Goal: Communication & Community: Connect with others

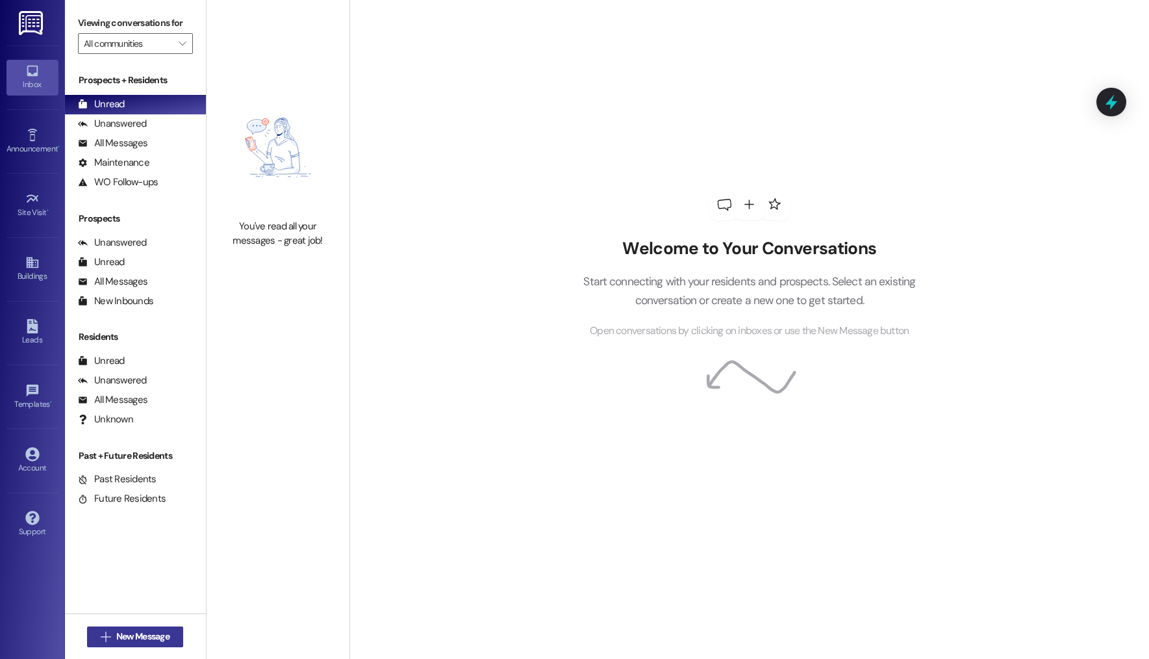
click at [89, 639] on button " New Message" at bounding box center [135, 636] width 96 height 21
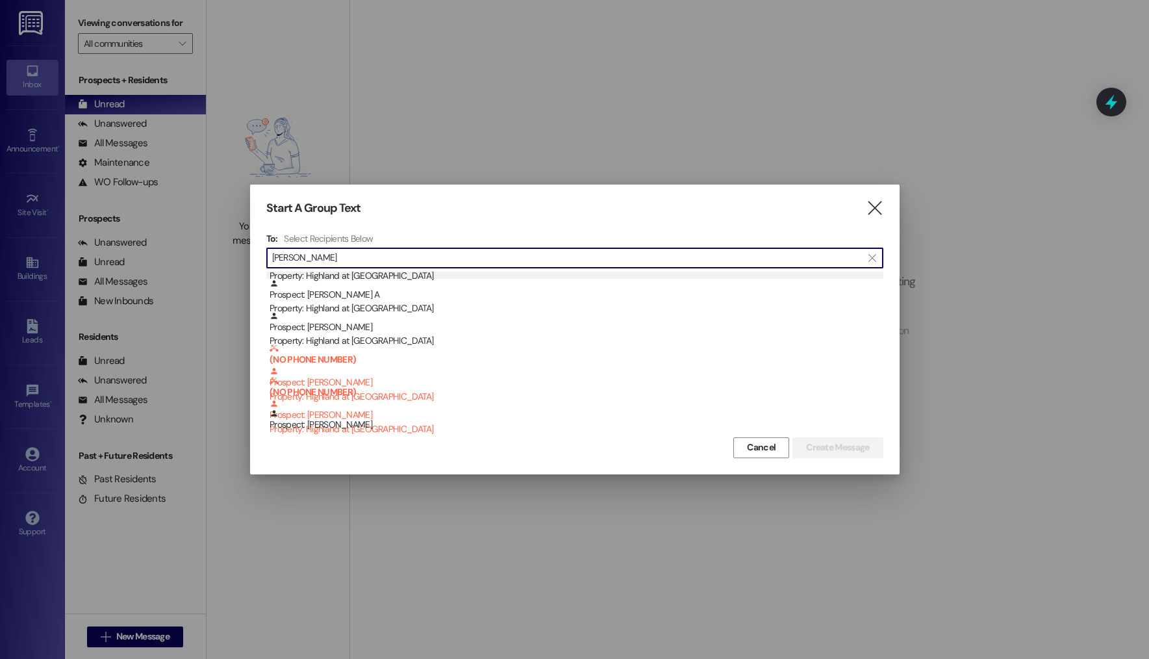
scroll to position [102, 0]
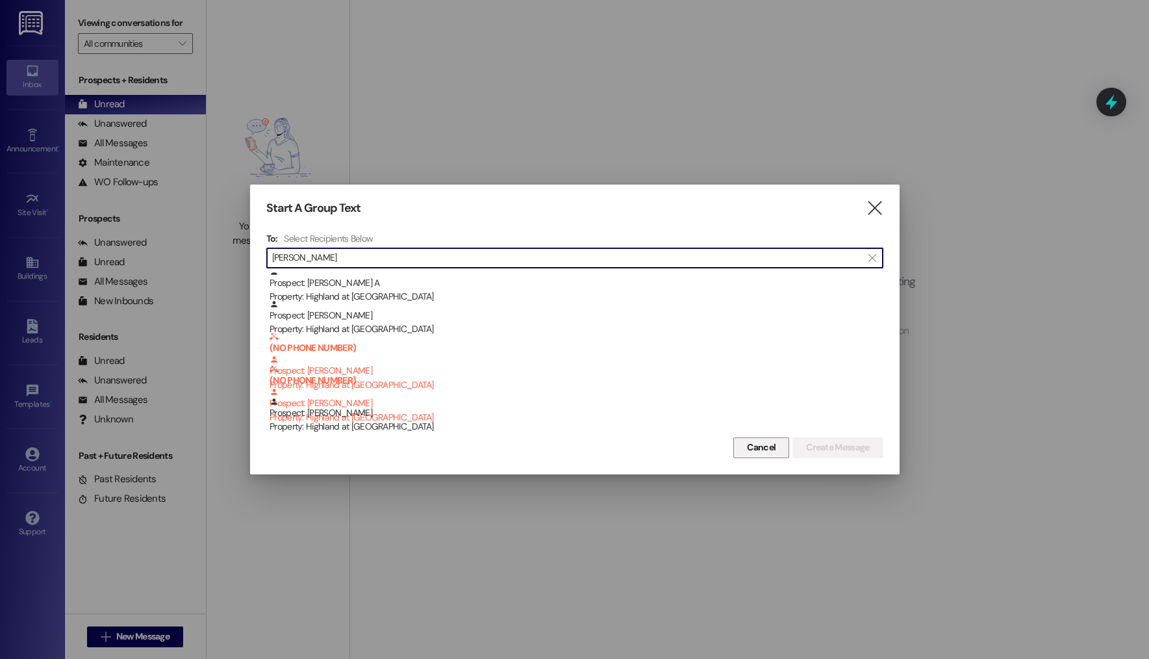
type input "[PERSON_NAME]"
drag, startPoint x: 755, startPoint y: 446, endPoint x: 481, endPoint y: 484, distance: 276.8
click at [754, 446] on span "Cancel" at bounding box center [761, 448] width 29 height 14
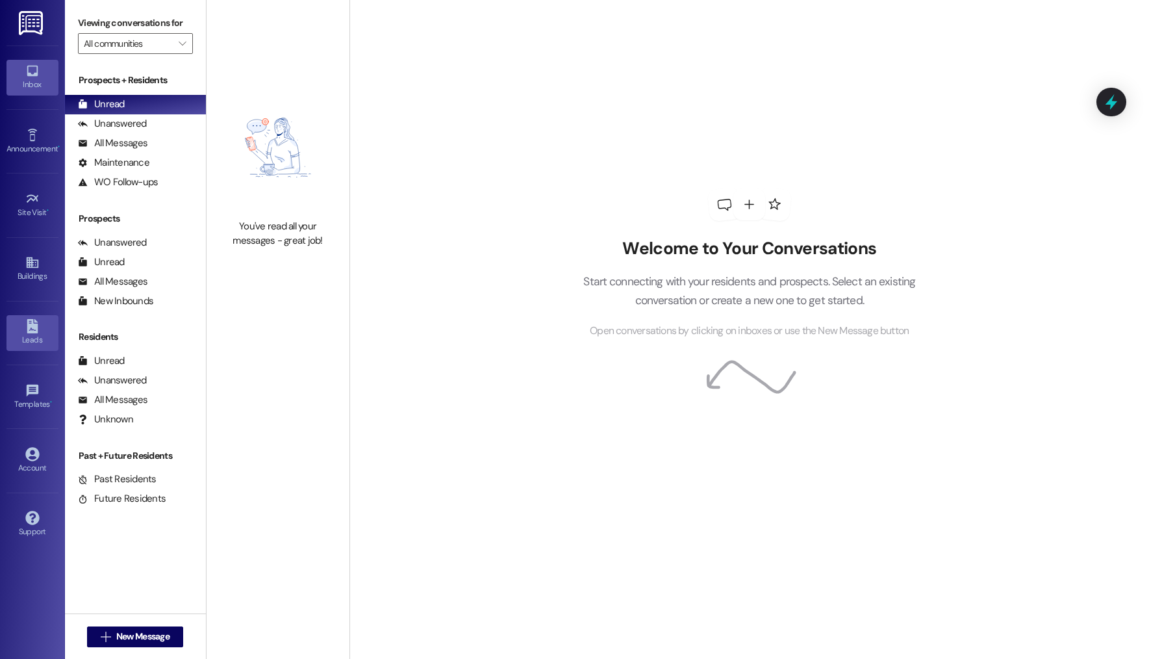
click at [30, 330] on icon at bounding box center [32, 326] width 14 height 14
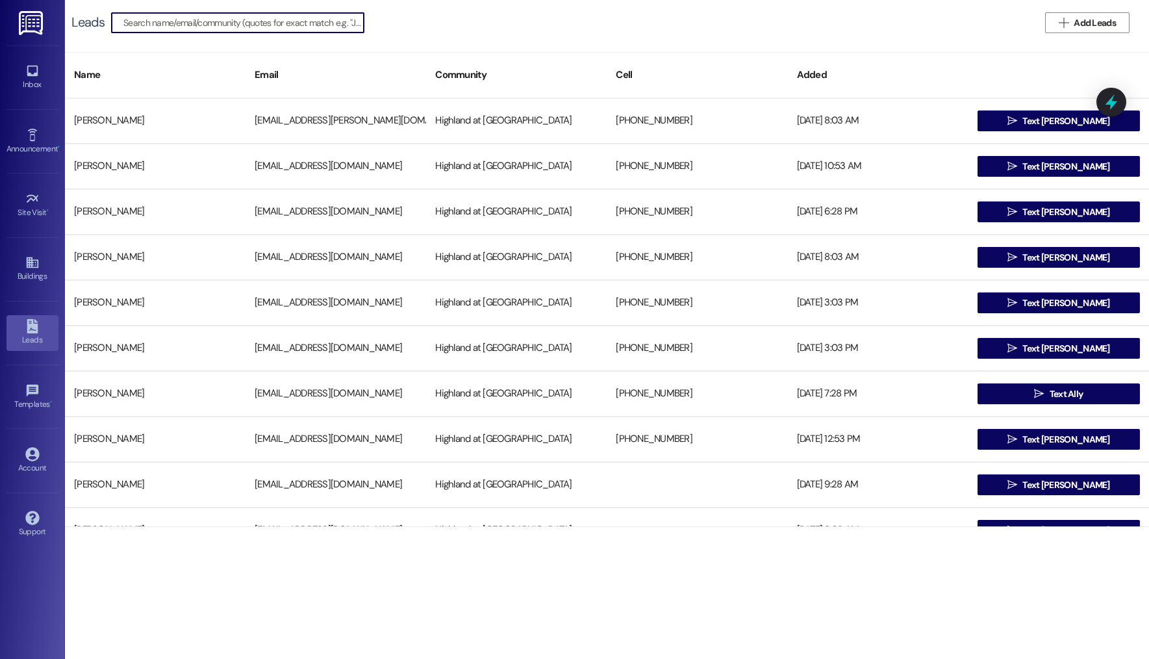
click at [217, 22] on input at bounding box center [243, 23] width 240 height 18
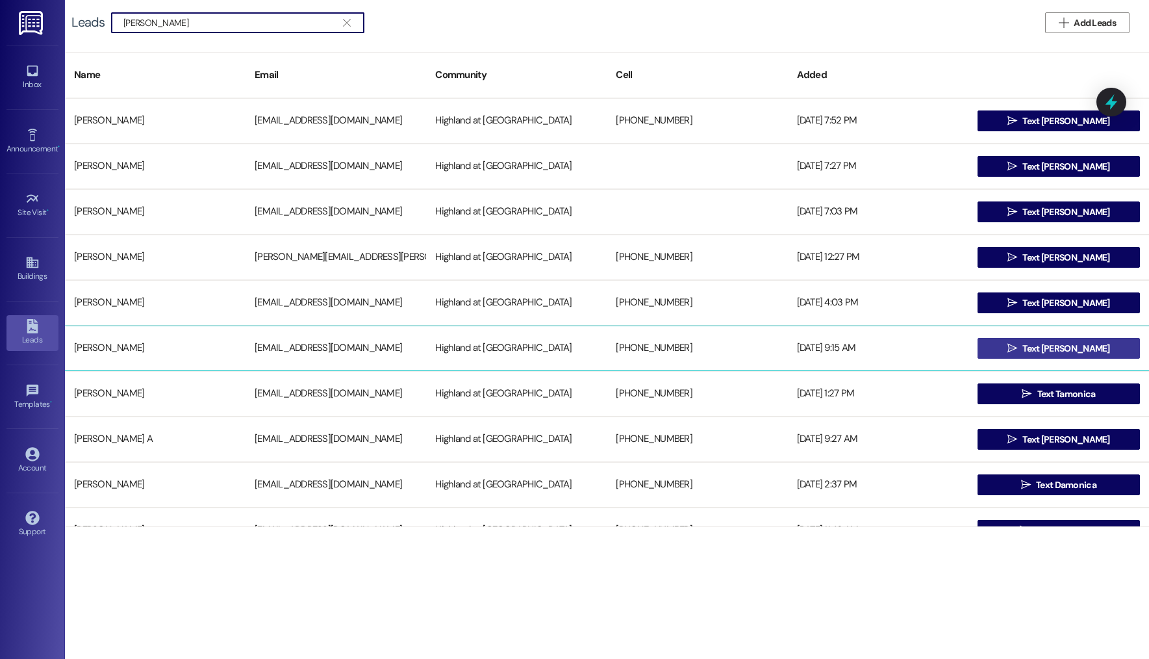
type input "[PERSON_NAME]"
click at [1041, 341] on span " Text [PERSON_NAME]" at bounding box center [1059, 348] width 108 height 19
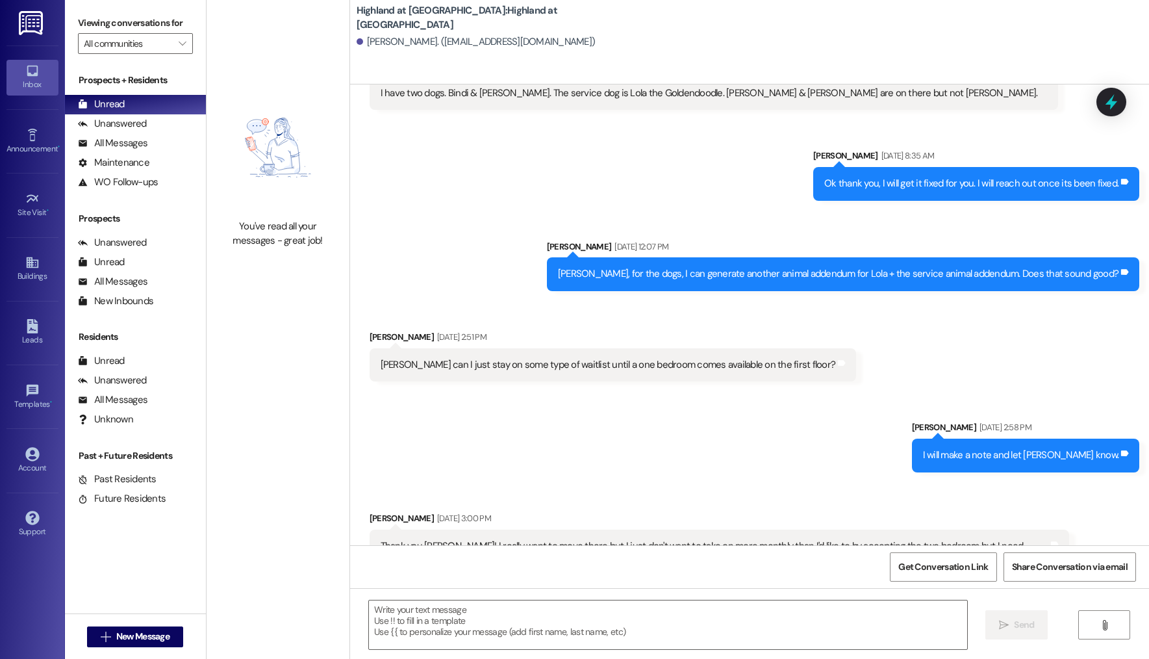
scroll to position [8665, 0]
